Goal: Find specific page/section: Find specific page/section

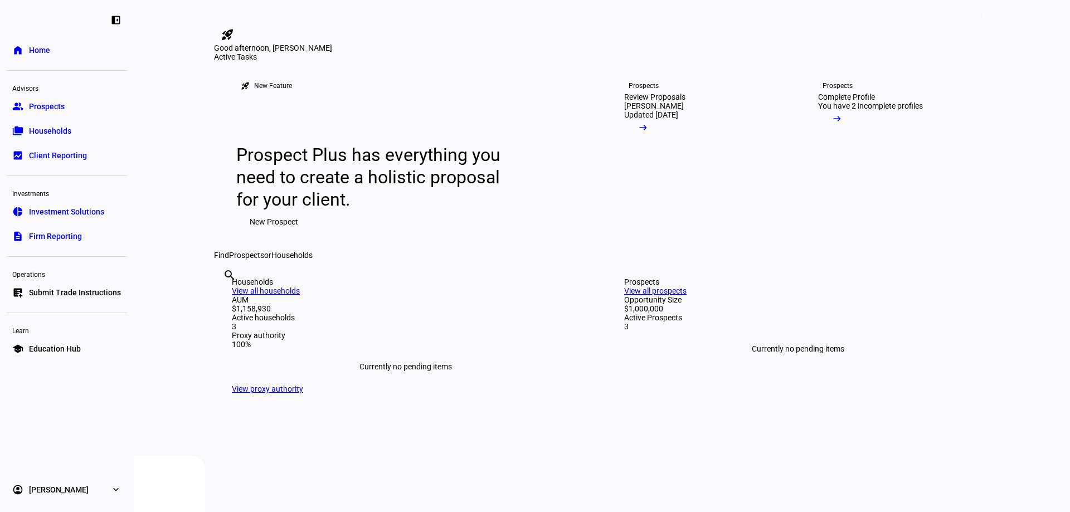
click at [827, 52] on div "Good afternoon, [PERSON_NAME]" at bounding box center [602, 47] width 776 height 9
click at [857, 52] on div "Good afternoon, [PERSON_NAME]" at bounding box center [602, 47] width 776 height 9
click at [981, 13] on span "2" at bounding box center [983, 15] width 9 height 9
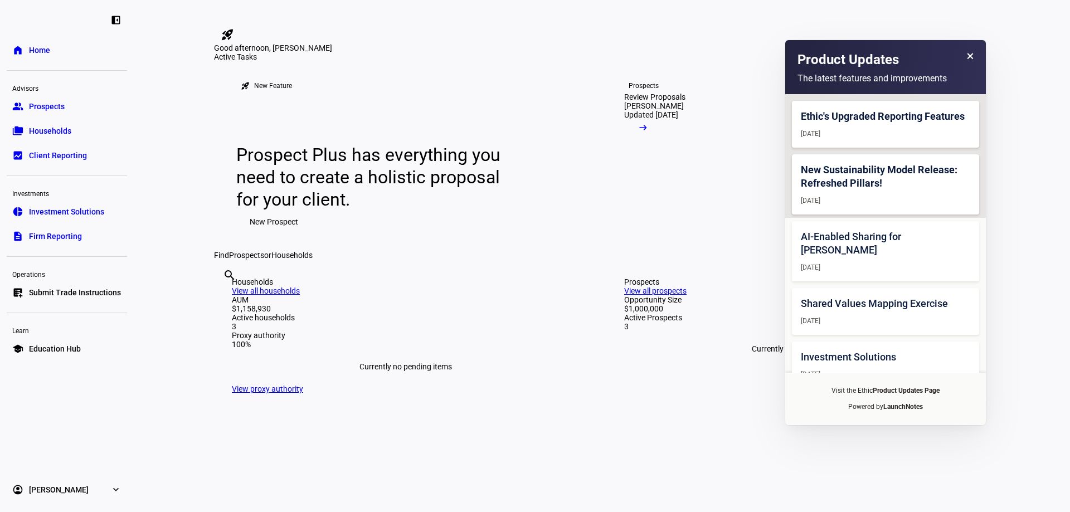
click at [970, 55] on icon at bounding box center [969, 56] width 7 height 7
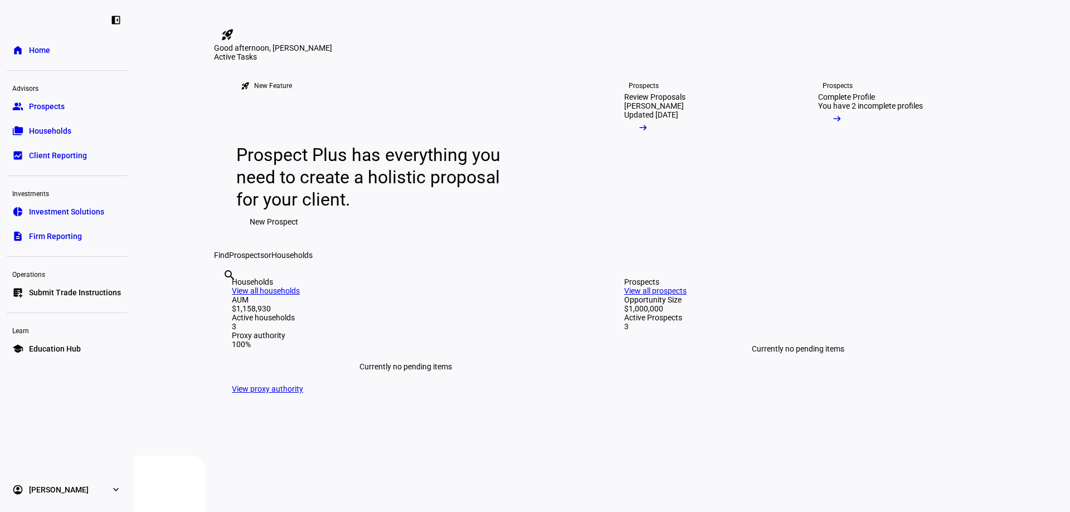
click at [52, 127] on span "Households" at bounding box center [50, 130] width 42 height 11
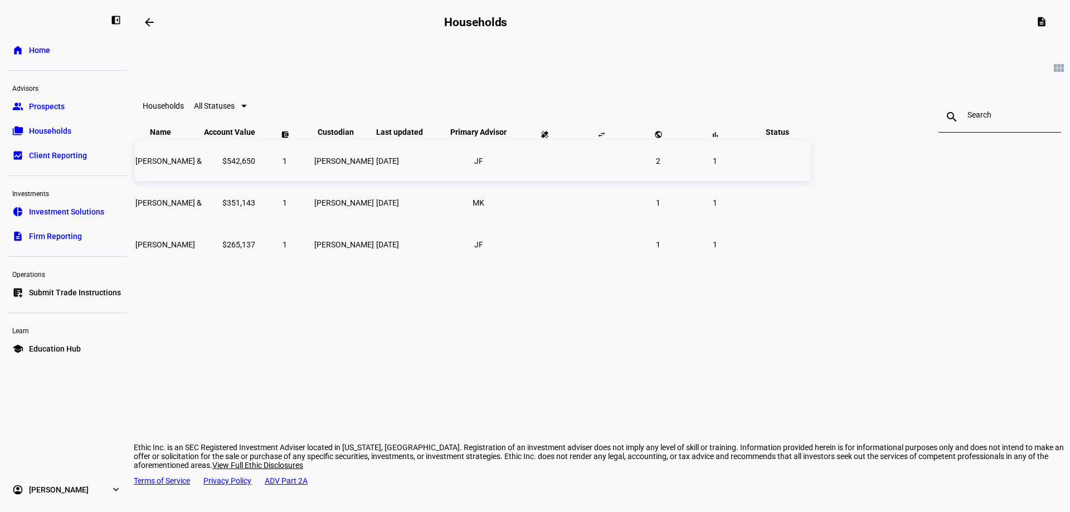
click at [202, 181] on td "[PERSON_NAME] &" at bounding box center [168, 160] width 67 height 41
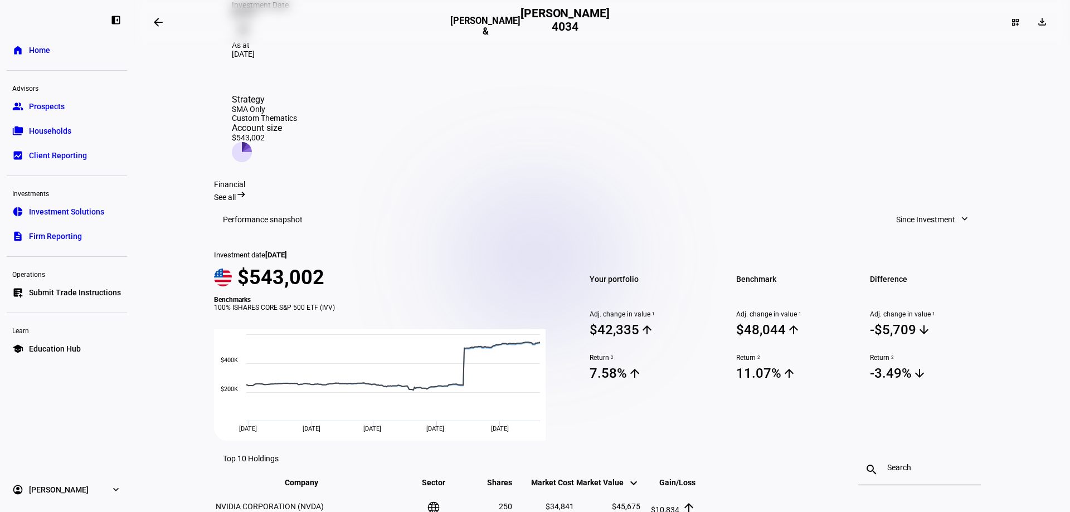
scroll to position [241, 0]
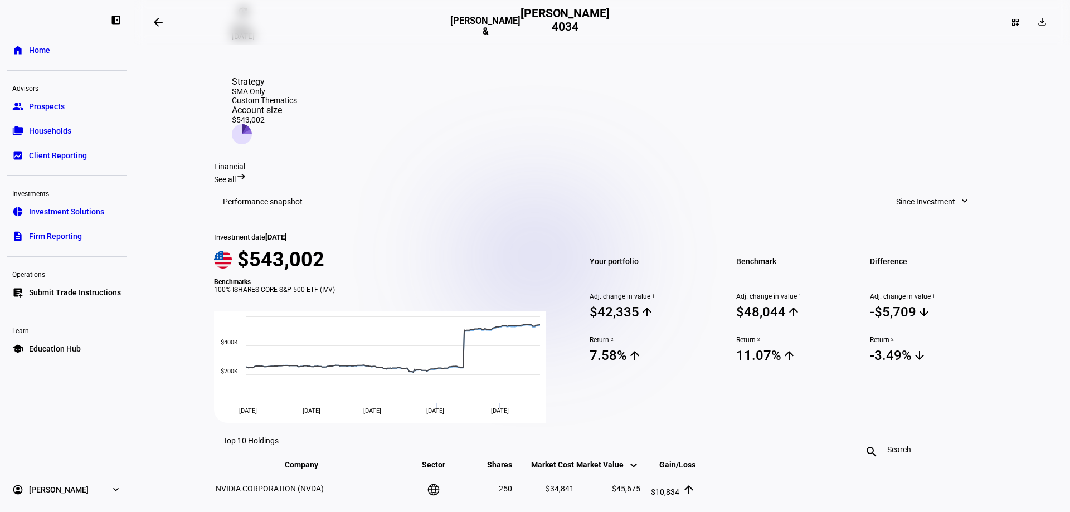
click at [189, 167] on eth-layout-page-content "arrow_backwards [PERSON_NAME] & [PERSON_NAME] 4034 dashboard_customize download…" at bounding box center [602, 256] width 936 height 512
click at [1006, 135] on eth-layout-page-content "arrow_backwards [PERSON_NAME] & [PERSON_NAME] 4034 dashboard_customize download…" at bounding box center [602, 256] width 936 height 512
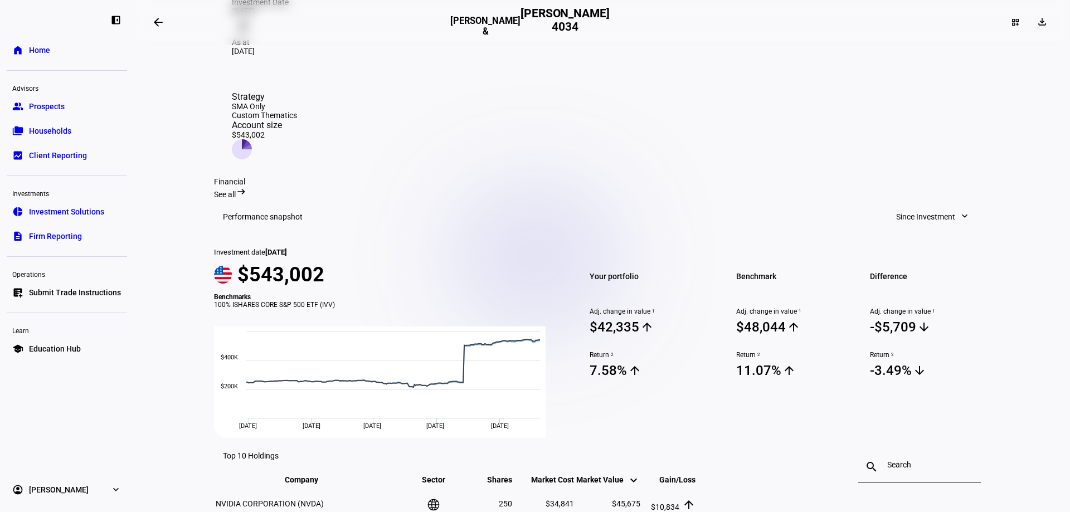
scroll to position [296, 0]
